Goal: Check status

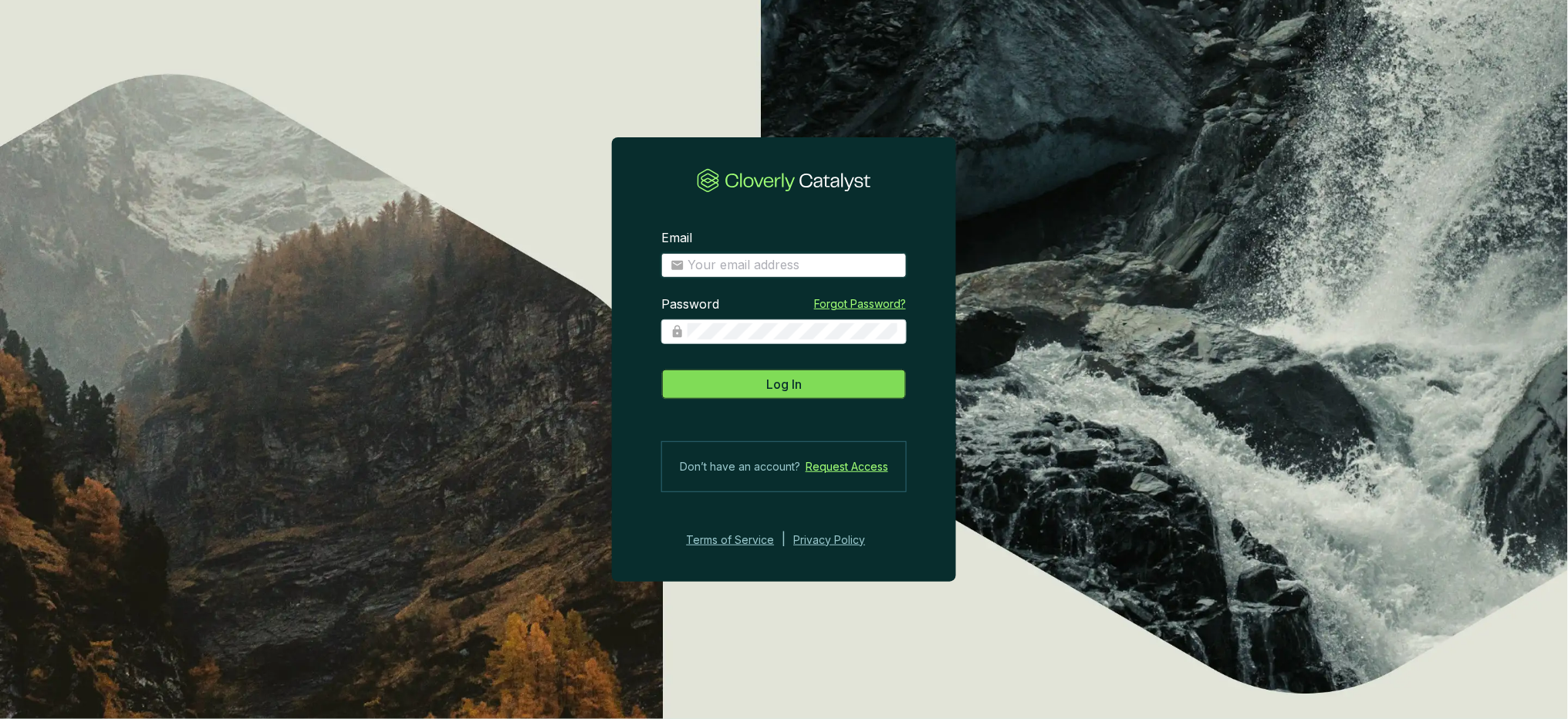
type input "theo@globalemissionairy.com"
click at [796, 391] on span "Log In" at bounding box center [784, 384] width 36 height 18
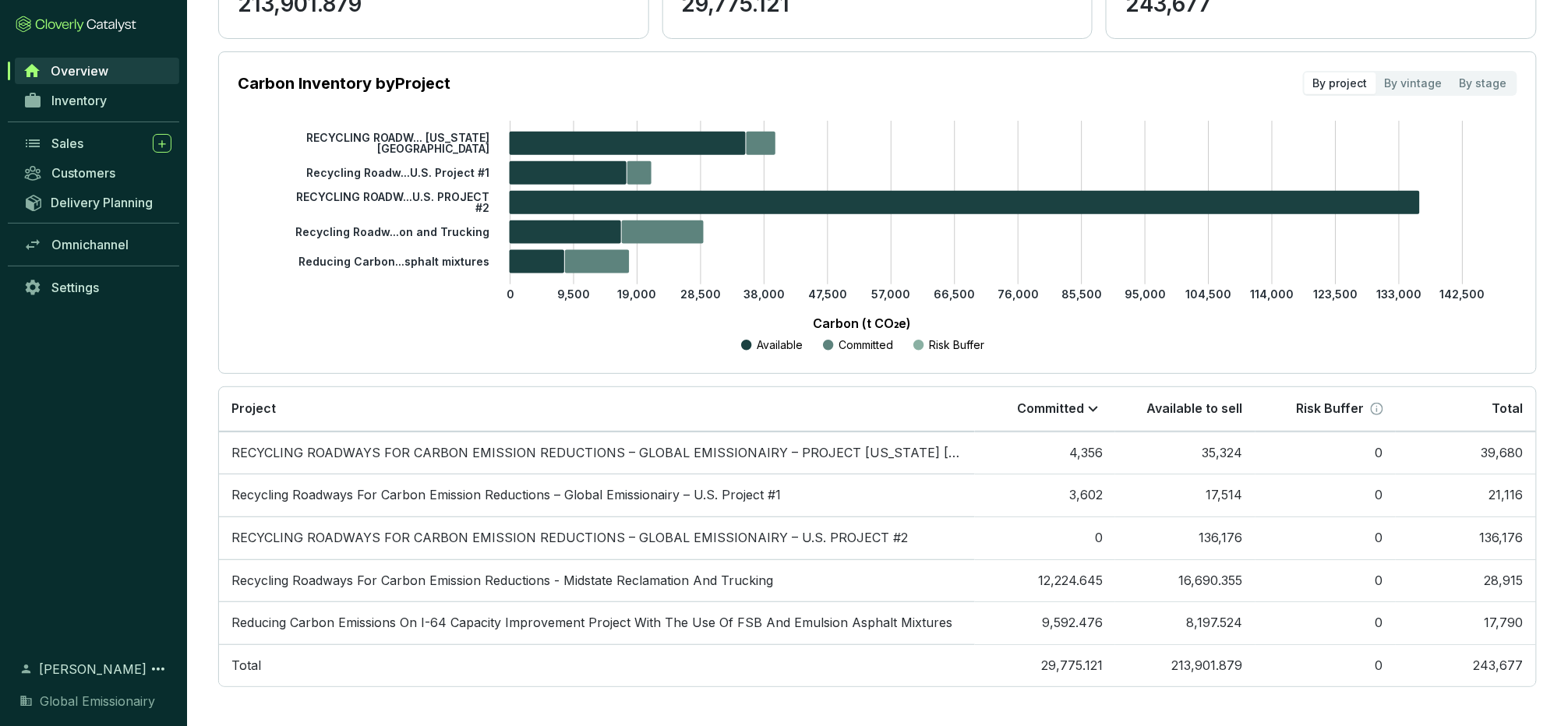
scroll to position [190, 0]
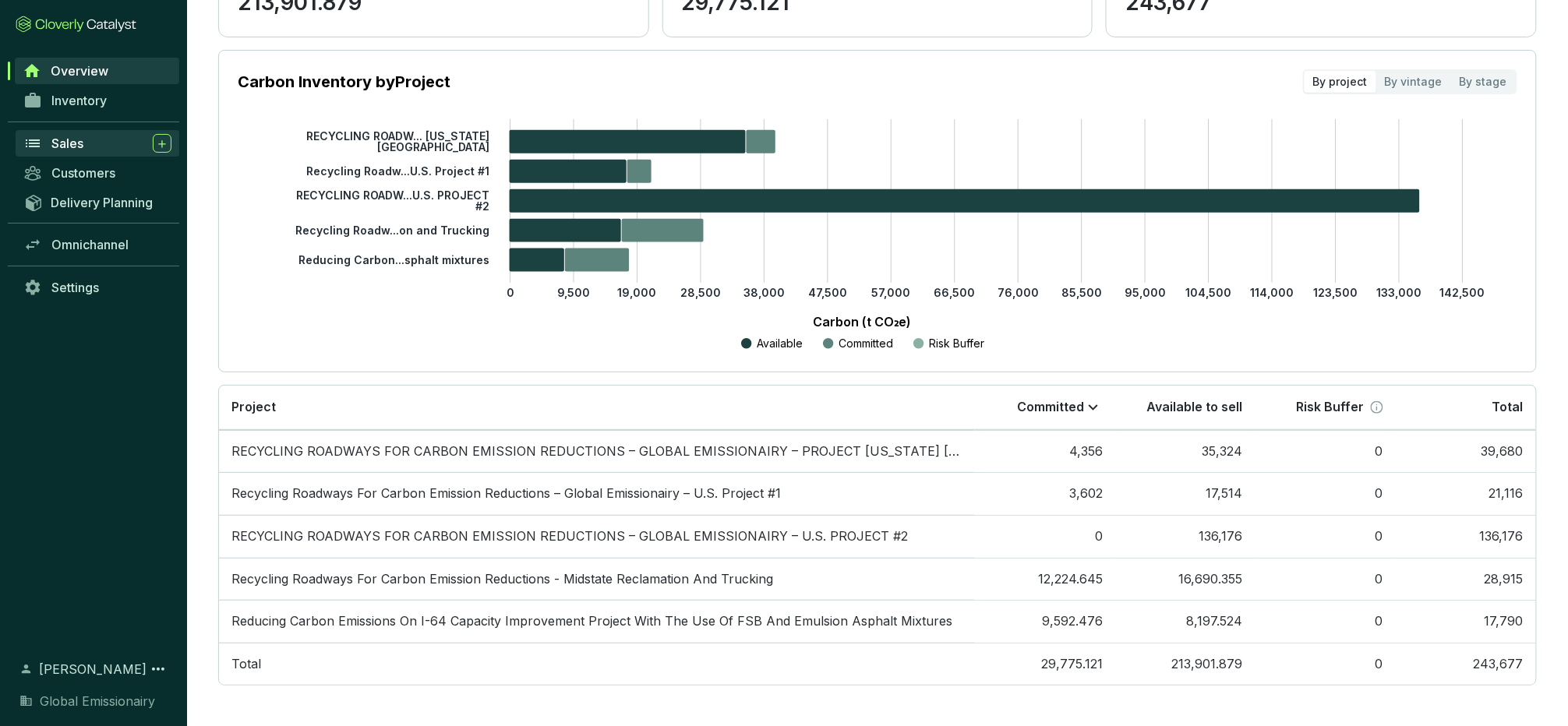
click at [107, 135] on div "Sales" at bounding box center [111, 143] width 120 height 18
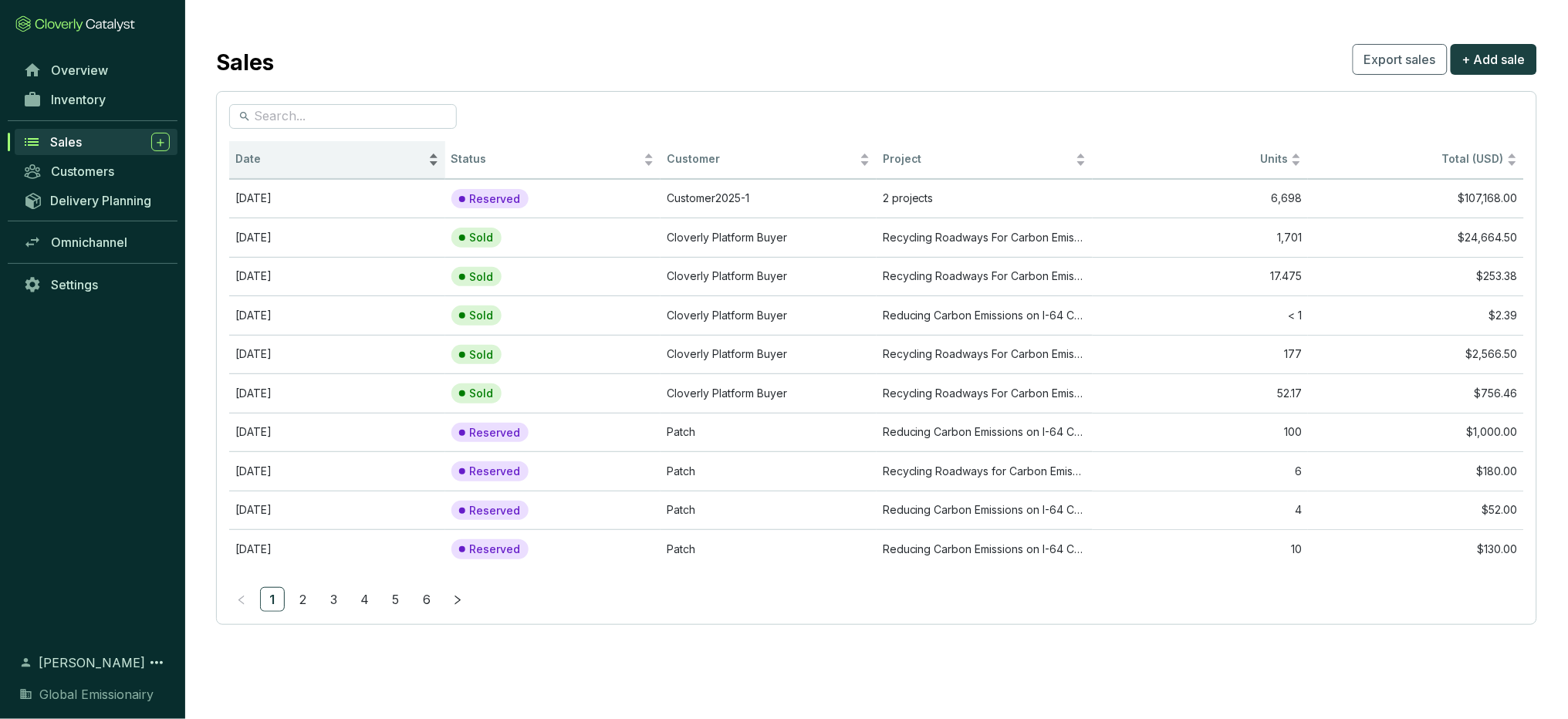
click at [288, 157] on span "Date" at bounding box center [330, 159] width 190 height 14
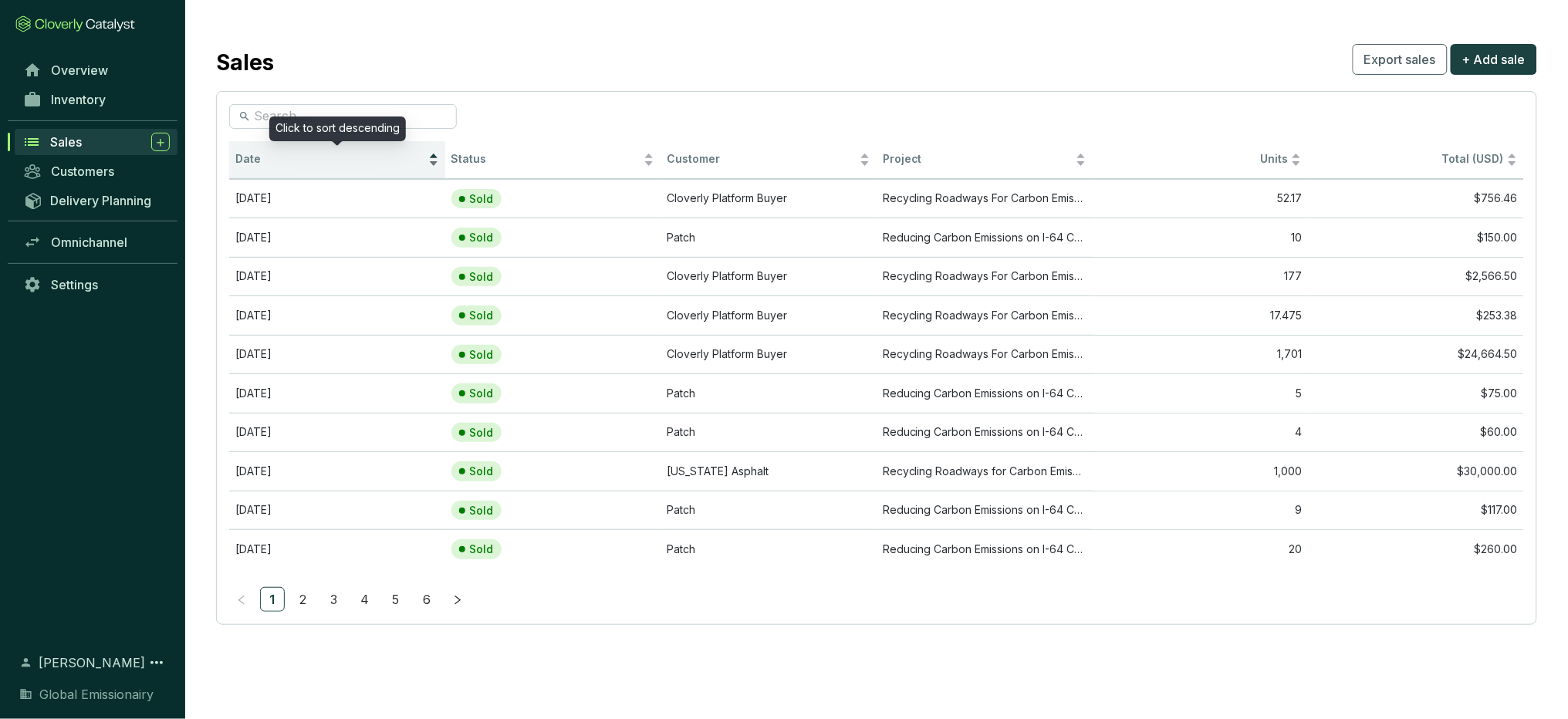
click at [368, 151] on div "Date" at bounding box center [337, 159] width 203 height 18
